Goal: Task Accomplishment & Management: Manage account settings

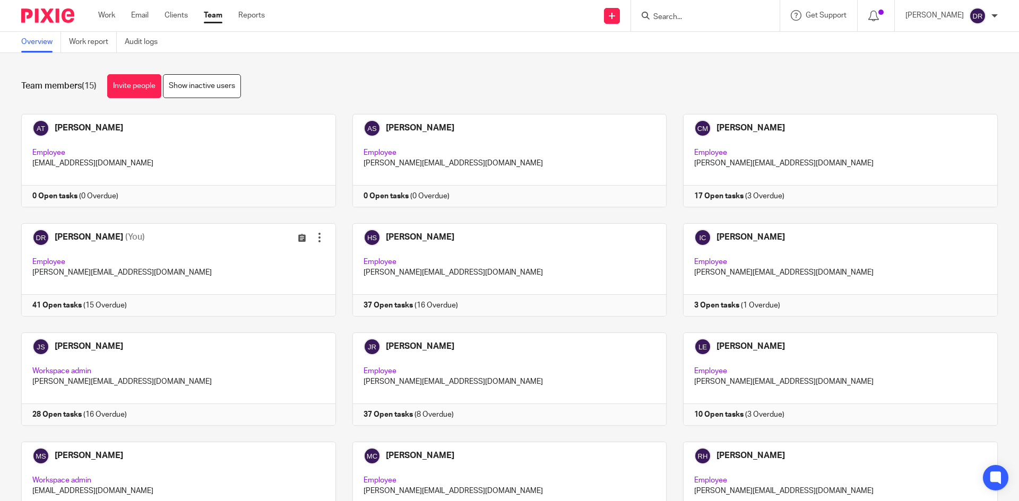
drag, startPoint x: 0, startPoint y: 0, endPoint x: 33, endPoint y: 14, distance: 36.4
click at [33, 14] on img at bounding box center [47, 15] width 53 height 14
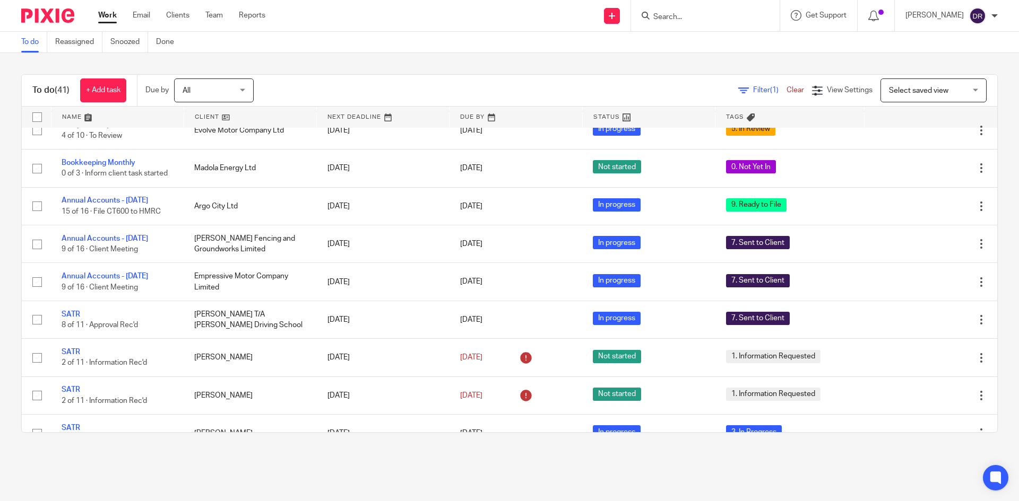
scroll to position [425, 0]
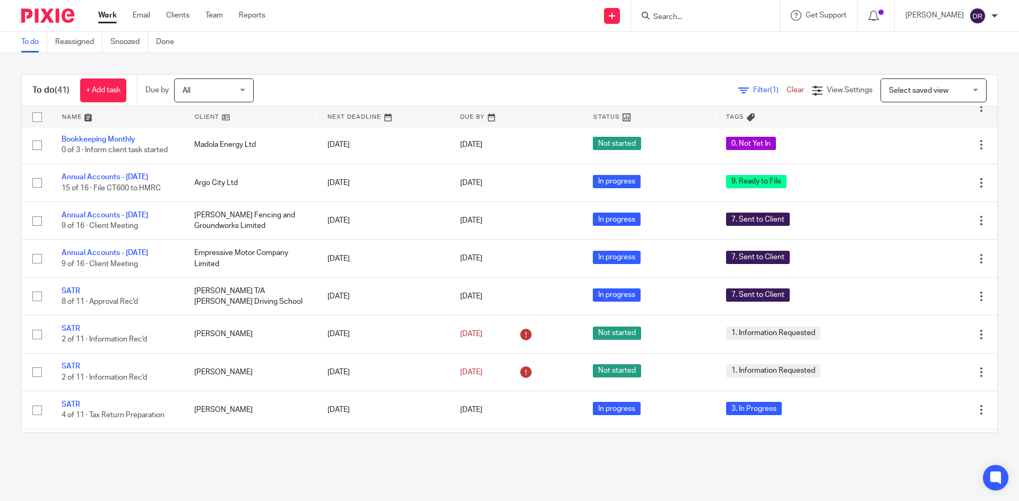
click at [56, 11] on img at bounding box center [47, 15] width 53 height 14
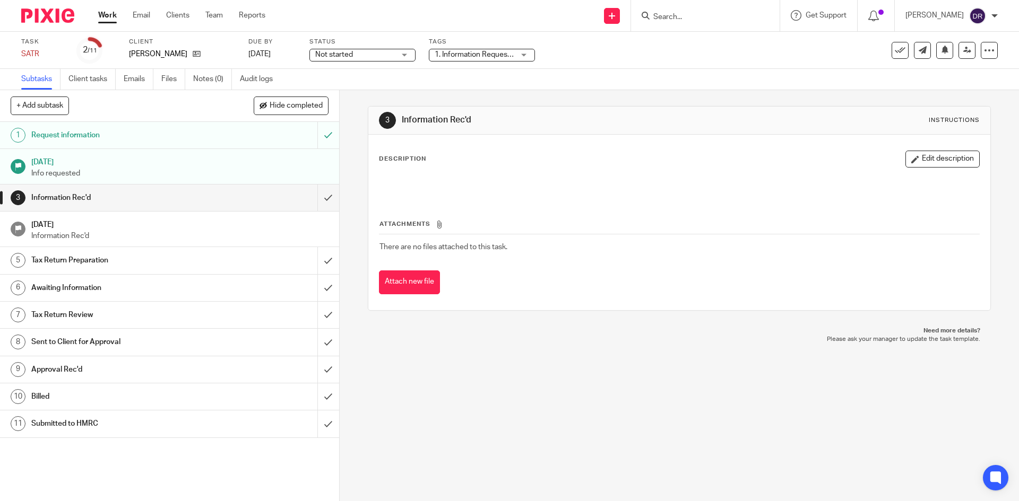
click at [438, 54] on span "1. Information Requested" at bounding box center [477, 54] width 84 height 7
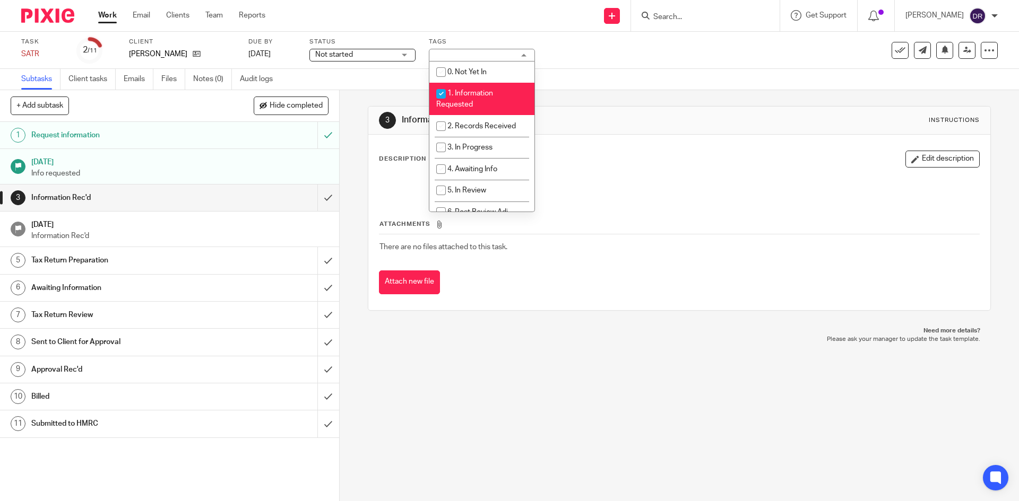
click at [409, 55] on div "Not started Not started" at bounding box center [362, 55] width 106 height 13
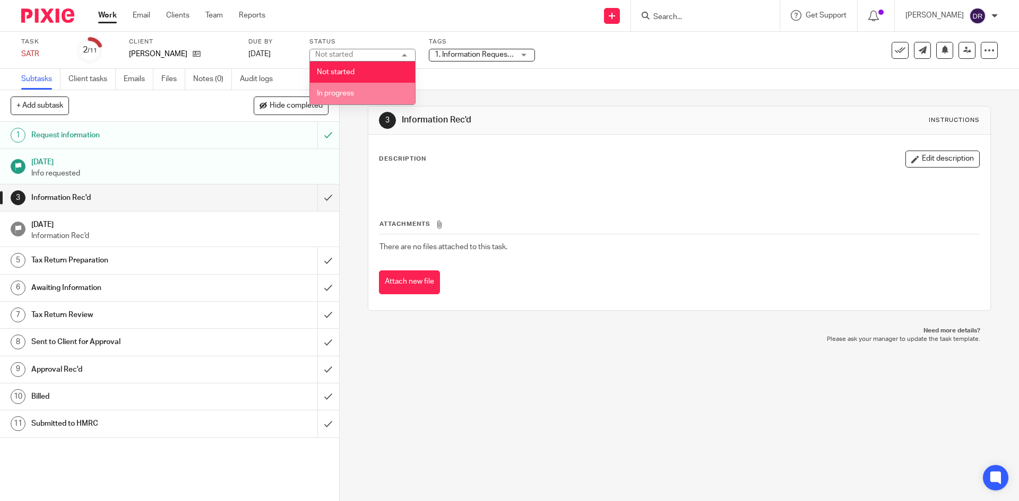
click at [376, 101] on li "In progress" at bounding box center [362, 94] width 105 height 22
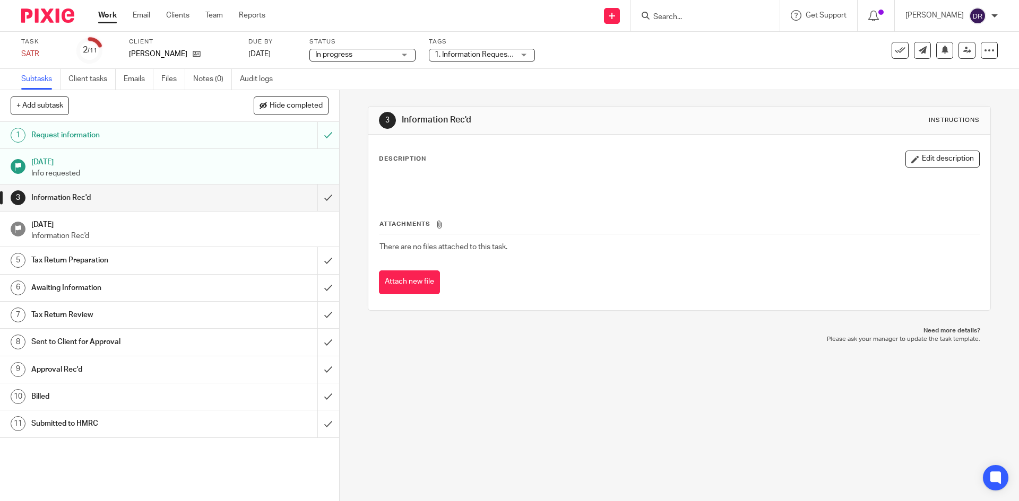
click at [466, 56] on span "1. Information Requested" at bounding box center [477, 54] width 84 height 7
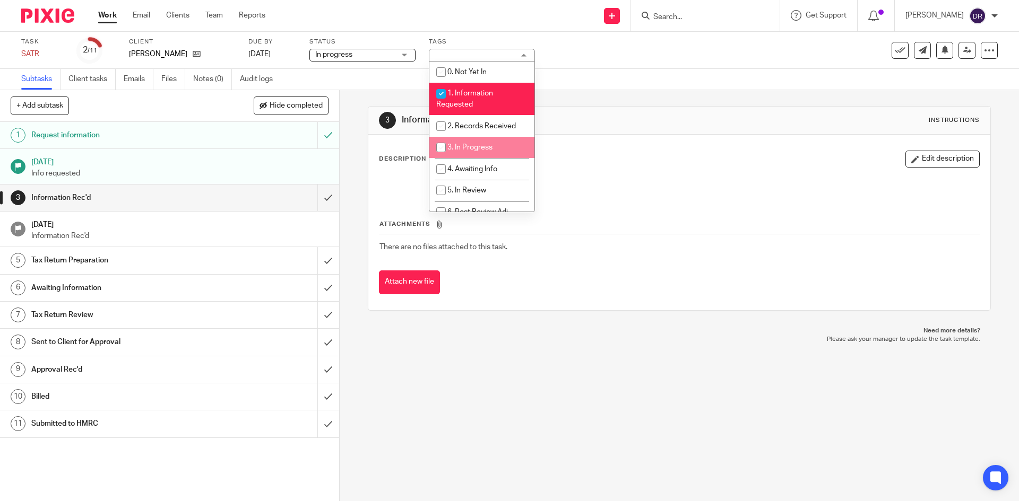
click at [473, 144] on span "3. In Progress" at bounding box center [469, 147] width 45 height 7
checkbox input "true"
click at [474, 102] on li "1. Information Requested" at bounding box center [481, 99] width 105 height 32
checkbox input "false"
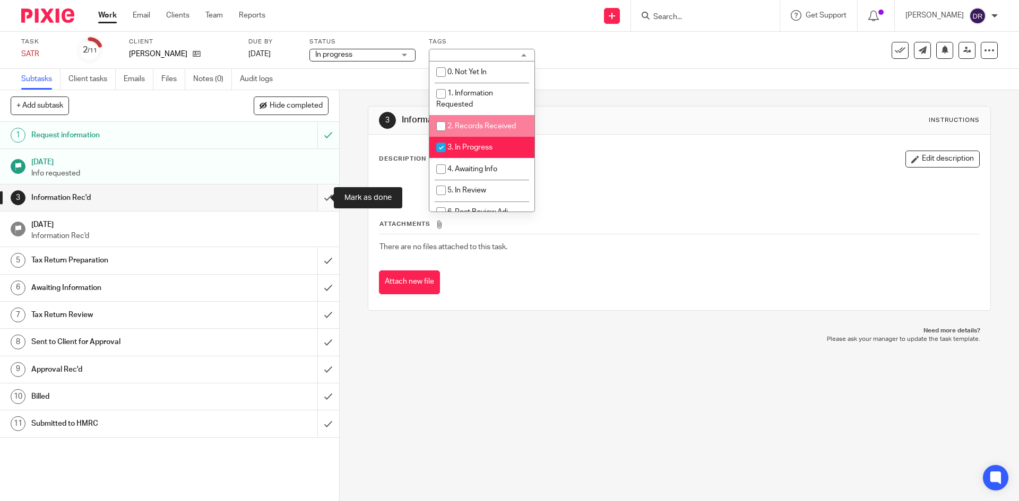
click at [321, 199] on input "submit" at bounding box center [169, 198] width 339 height 27
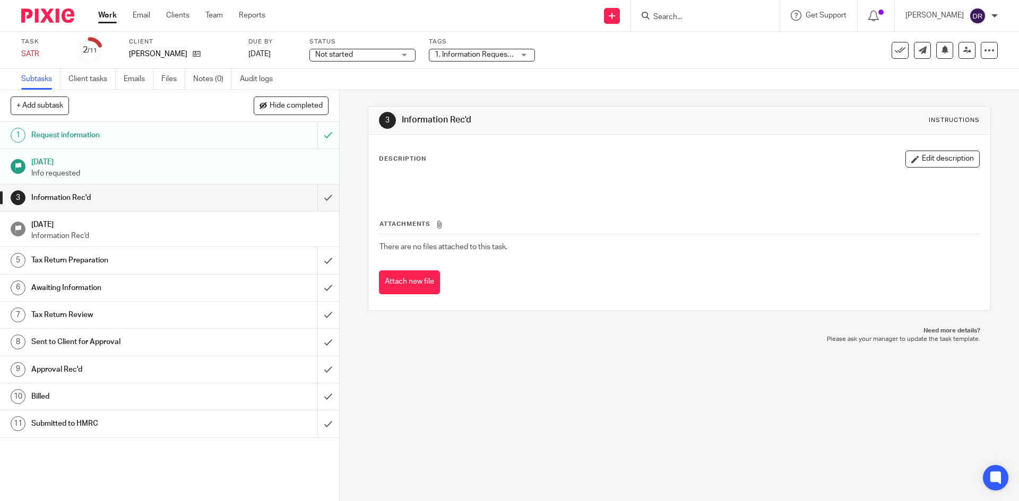
click at [361, 45] on label "Status" at bounding box center [362, 42] width 106 height 8
click at [368, 57] on span "Not started" at bounding box center [355, 54] width 80 height 11
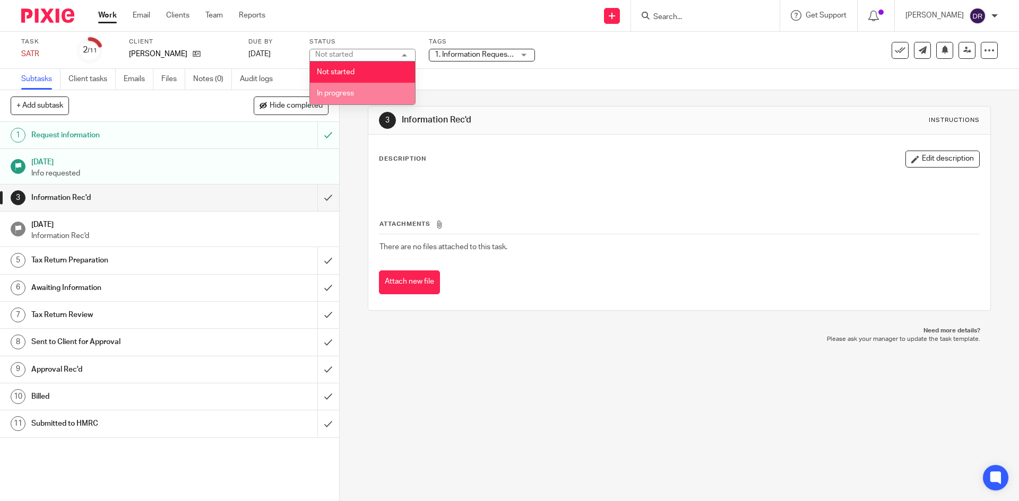
click at [363, 95] on li "In progress" at bounding box center [362, 94] width 105 height 22
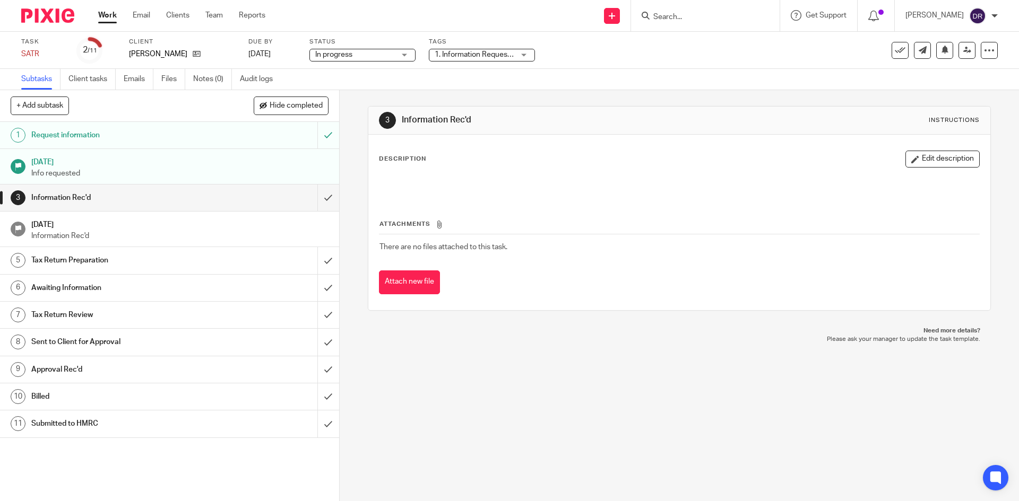
click at [455, 53] on span "1. Information Requested" at bounding box center [477, 54] width 84 height 7
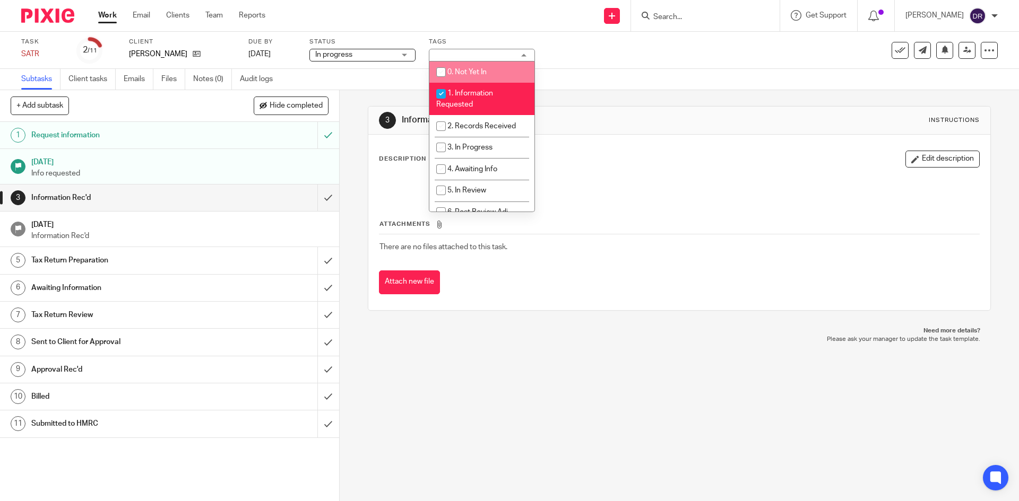
click at [442, 90] on input "checkbox" at bounding box center [441, 94] width 20 height 20
checkbox input "false"
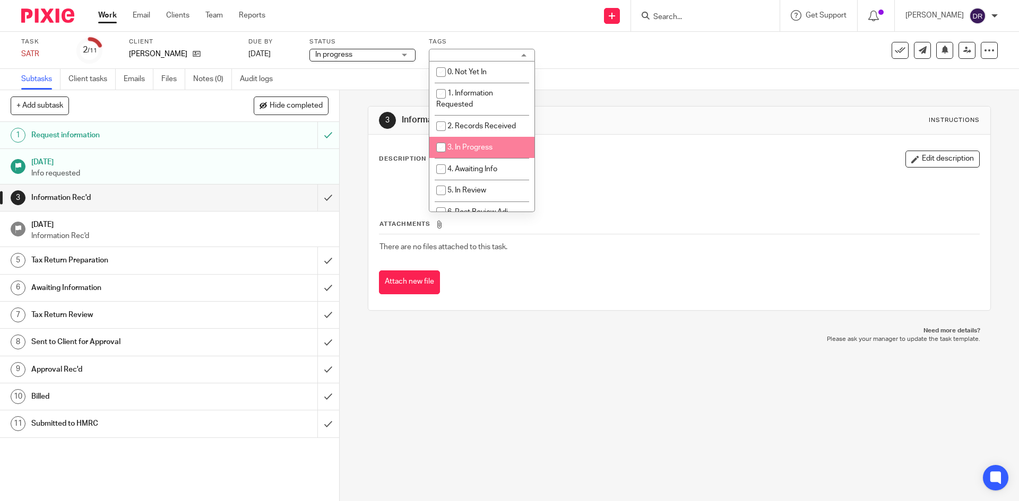
click at [459, 150] on span "3. In Progress" at bounding box center [469, 147] width 45 height 7
checkbox input "true"
click at [351, 152] on div "3 Information Rec'd Instructions Description Edit description Attachments There…" at bounding box center [679, 295] width 679 height 411
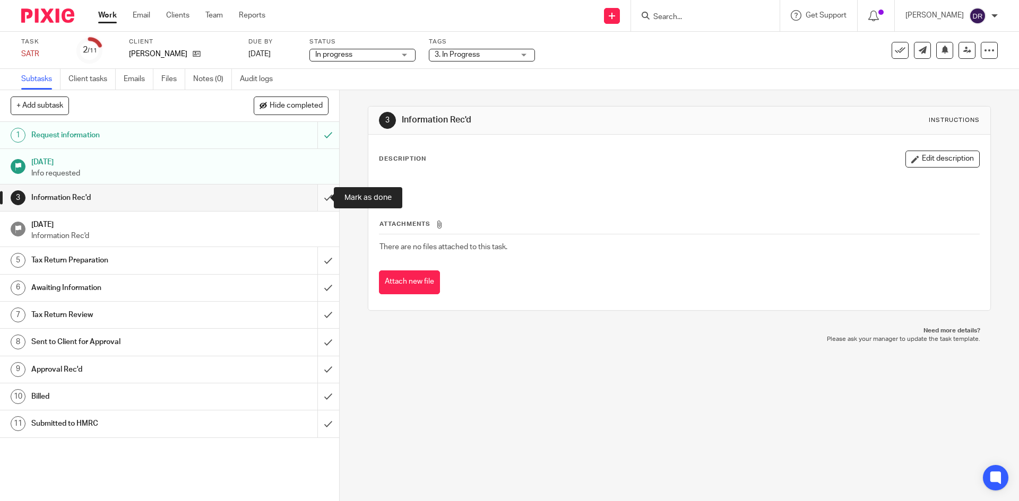
click at [318, 196] on input "submit" at bounding box center [169, 198] width 339 height 27
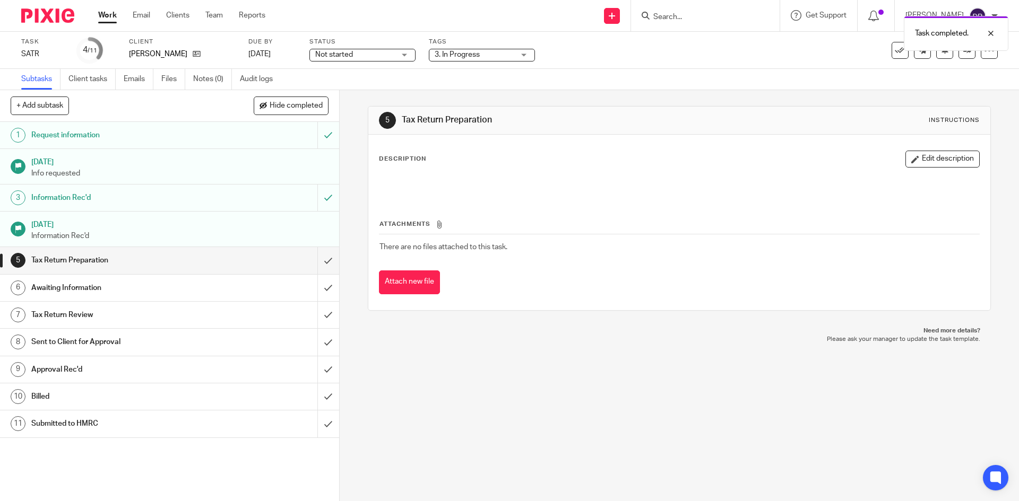
click at [451, 53] on span "3. In Progress" at bounding box center [457, 54] width 45 height 7
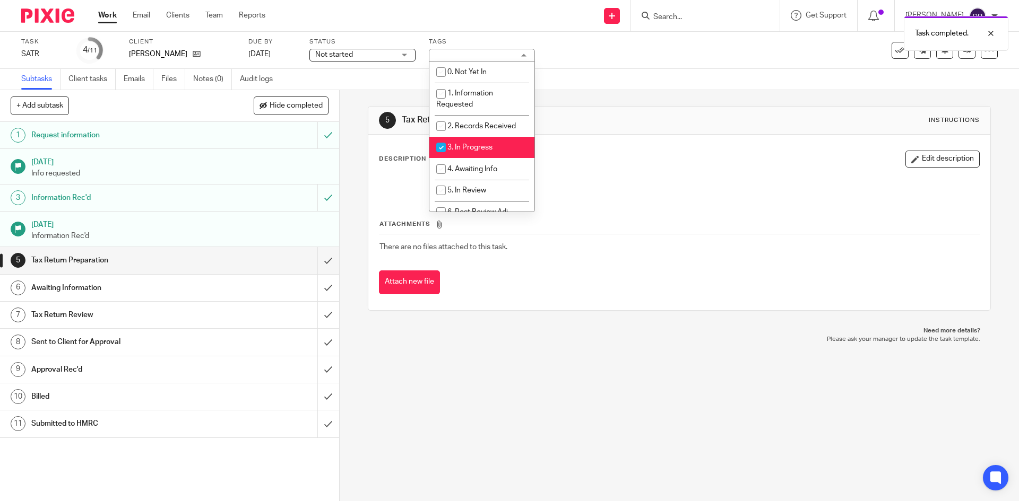
click at [460, 143] on li "3. In Progress" at bounding box center [481, 148] width 105 height 22
checkbox input "false"
click at [468, 163] on li "4. Awaiting Info" at bounding box center [481, 169] width 105 height 22
checkbox input "true"
click at [352, 153] on div "5 Tax Return Preparation Instructions Description Edit description Attachments …" at bounding box center [679, 295] width 679 height 411
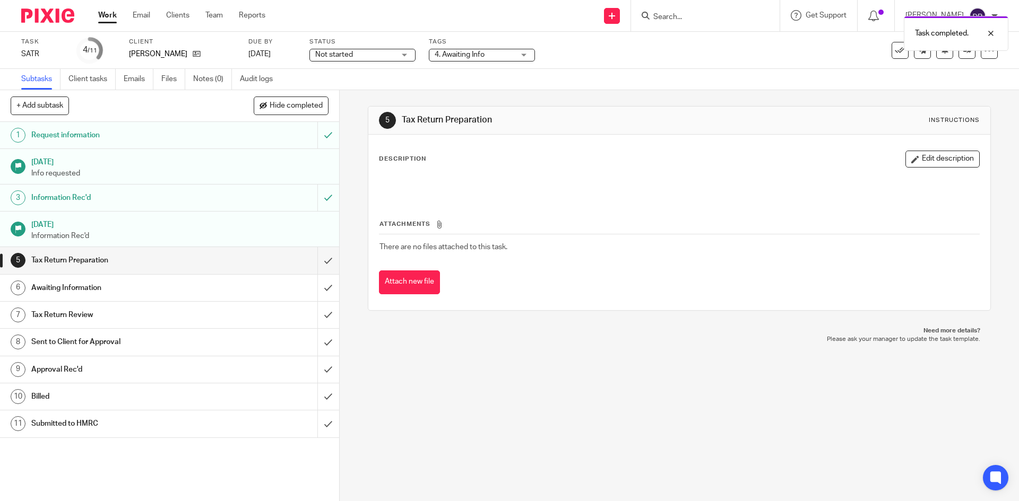
click at [59, 17] on img at bounding box center [47, 15] width 53 height 14
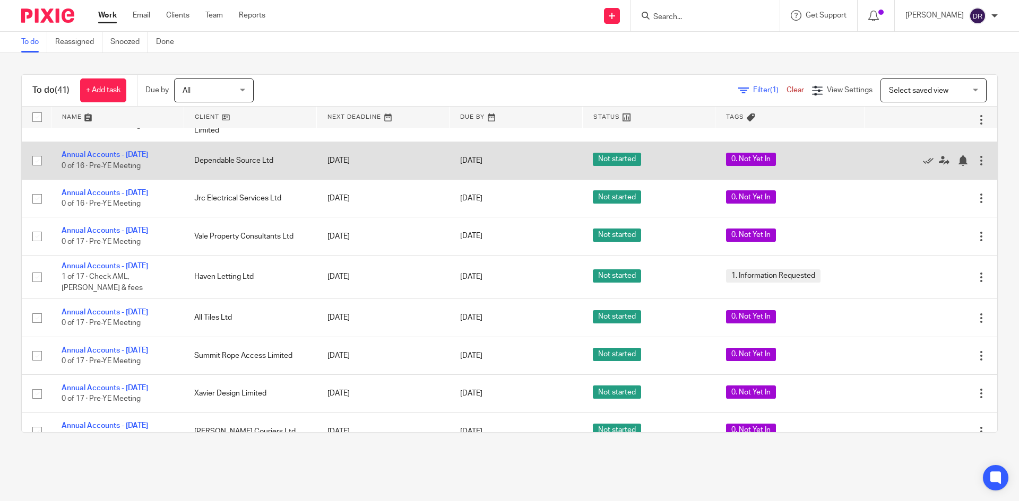
scroll to position [1221, 0]
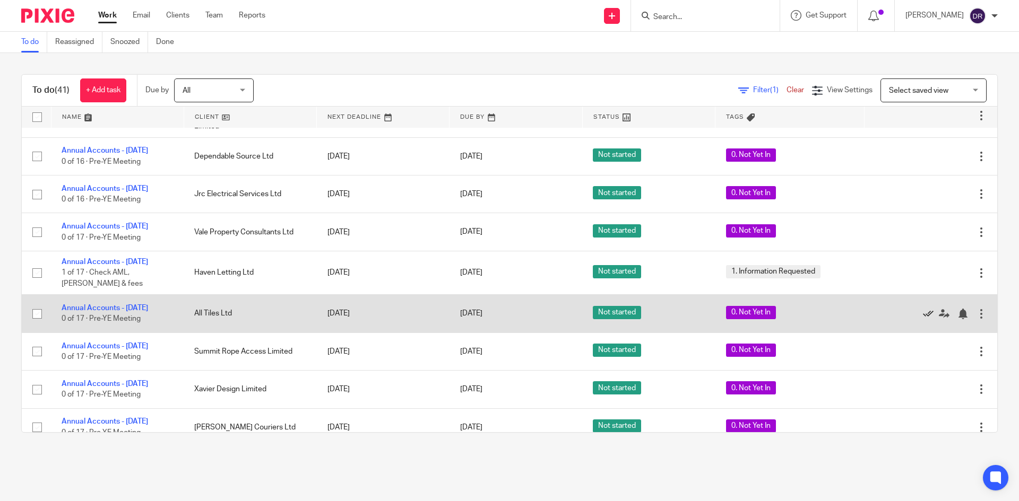
click at [923, 309] on icon at bounding box center [928, 314] width 11 height 11
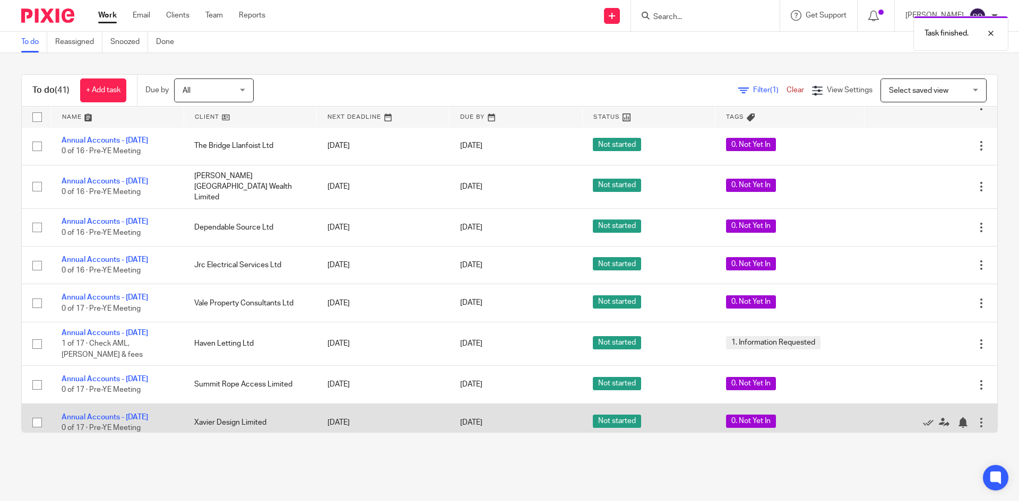
scroll to position [1140, 0]
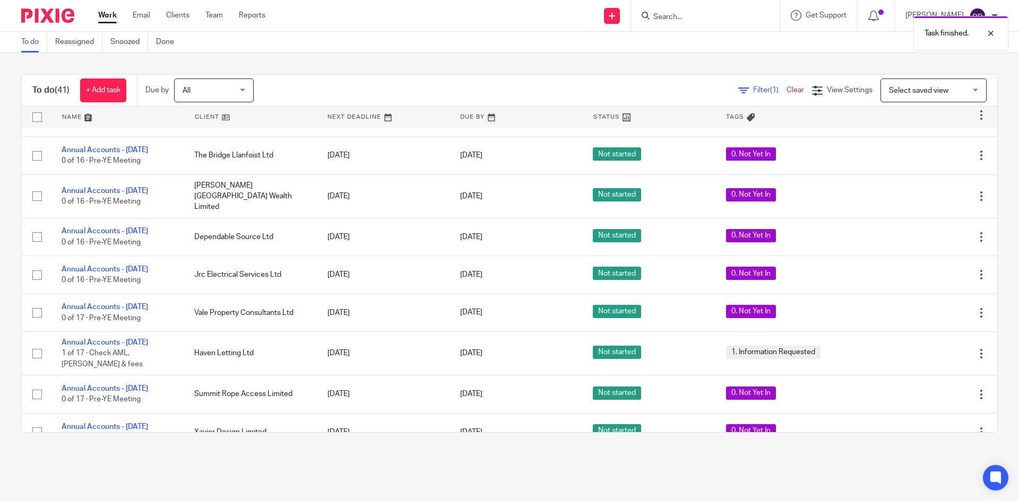
click at [31, 15] on img at bounding box center [47, 15] width 53 height 14
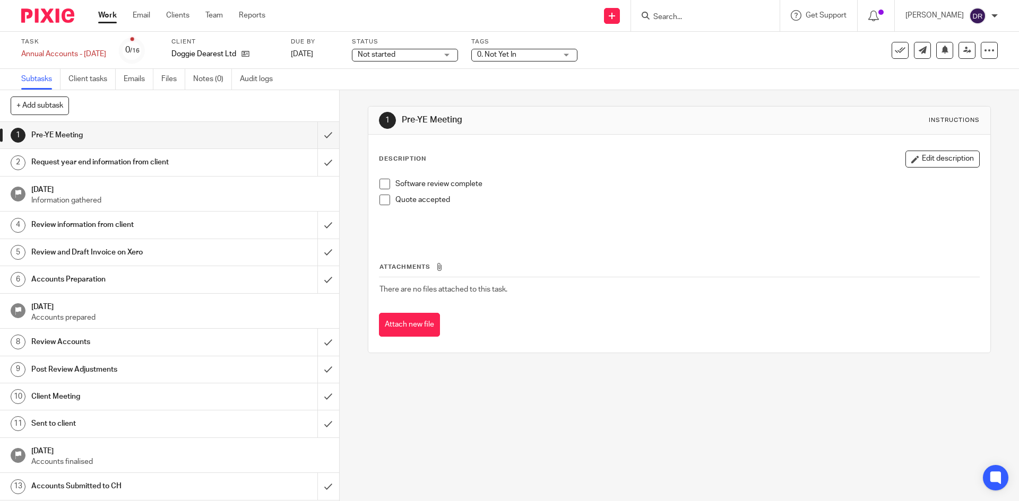
click at [66, 14] on img at bounding box center [47, 15] width 53 height 14
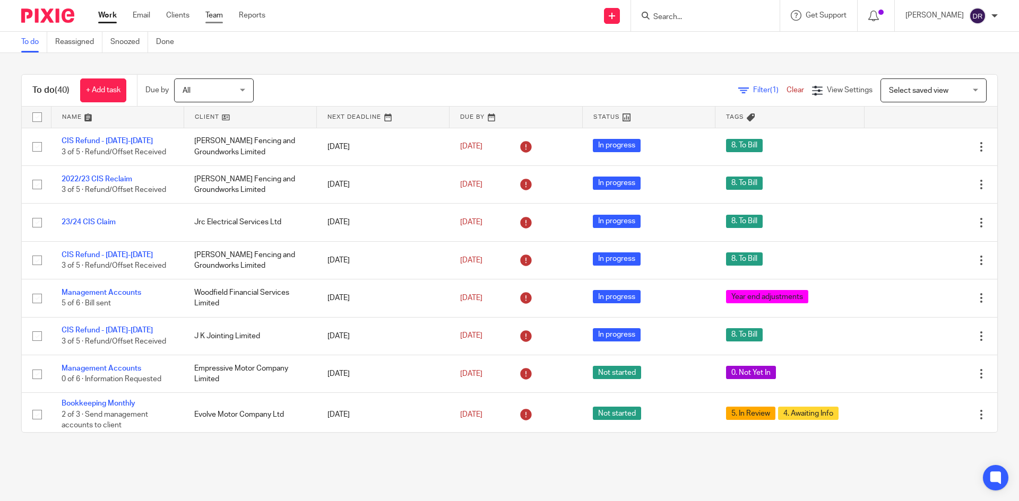
click at [213, 15] on link "Team" at bounding box center [214, 15] width 18 height 11
